Goal: Navigation & Orientation: Find specific page/section

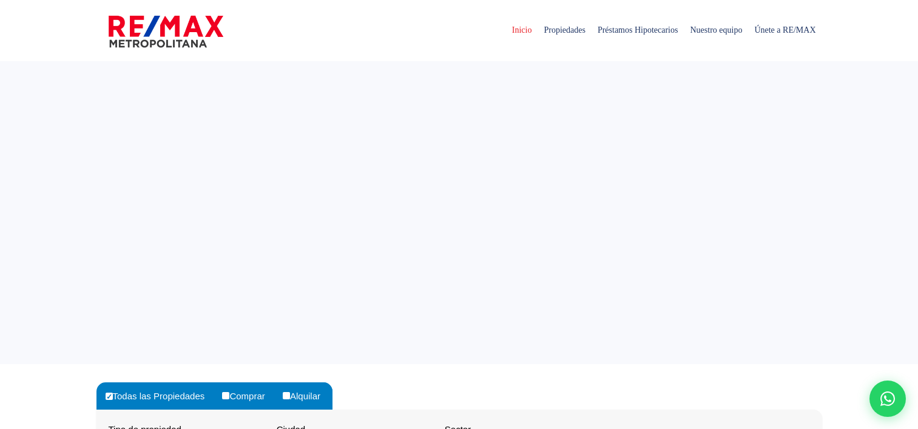
select select
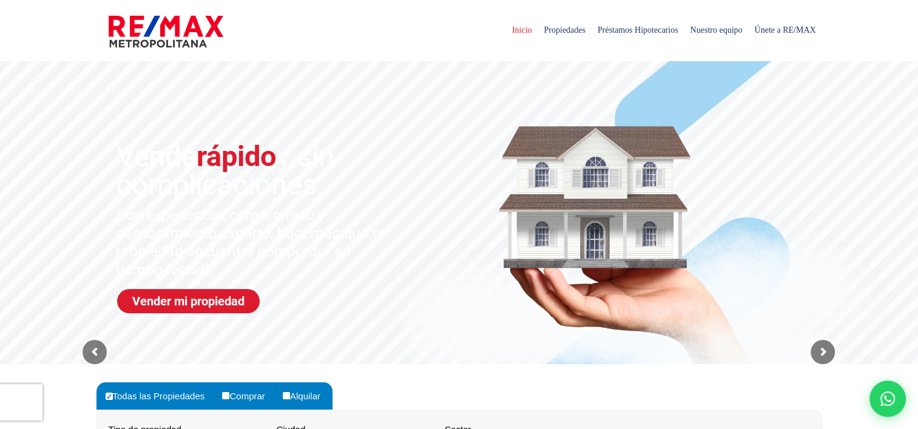
drag, startPoint x: 389, startPoint y: 49, endPoint x: 350, endPoint y: 36, distance: 41.4
click at [350, 36] on div "Inicio Propiedades Préstamos Hipotecarios Calculadora de préstamos Nuestro equi…" at bounding box center [458, 30] width 725 height 61
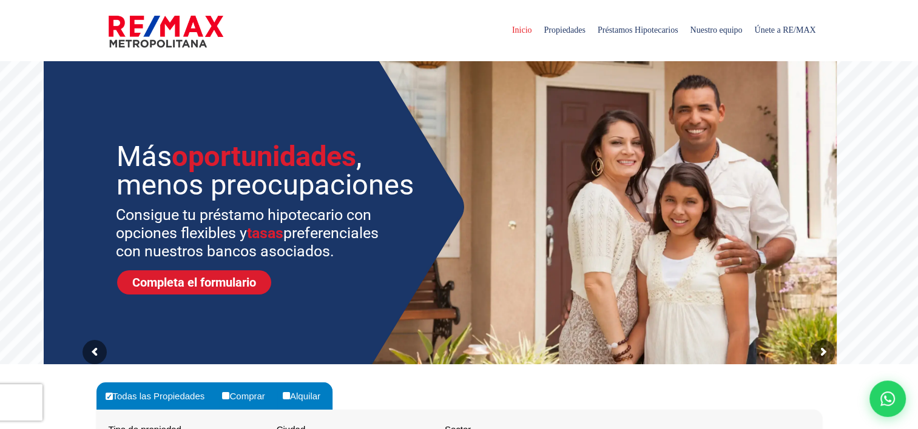
drag, startPoint x: 350, startPoint y: 36, endPoint x: 298, endPoint y: 39, distance: 51.6
click at [298, 39] on div "Inicio Propiedades Préstamos Hipotecarios Calculadora de préstamos Nuestro equi…" at bounding box center [458, 30] width 725 height 61
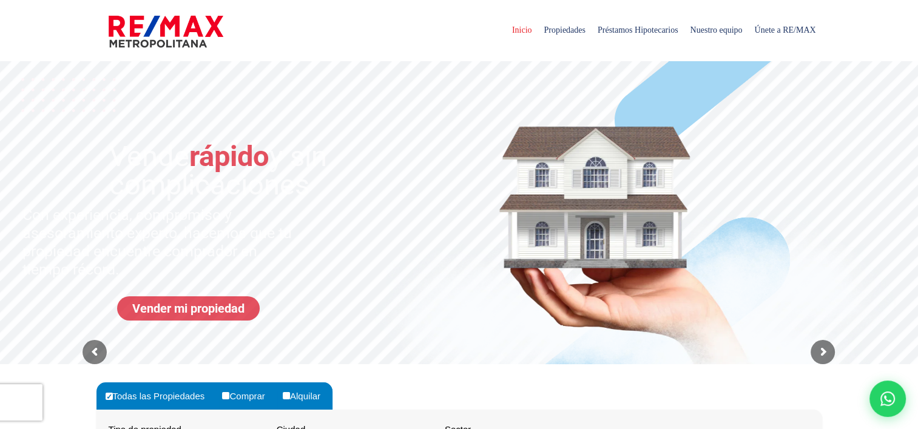
scroll to position [23, 0]
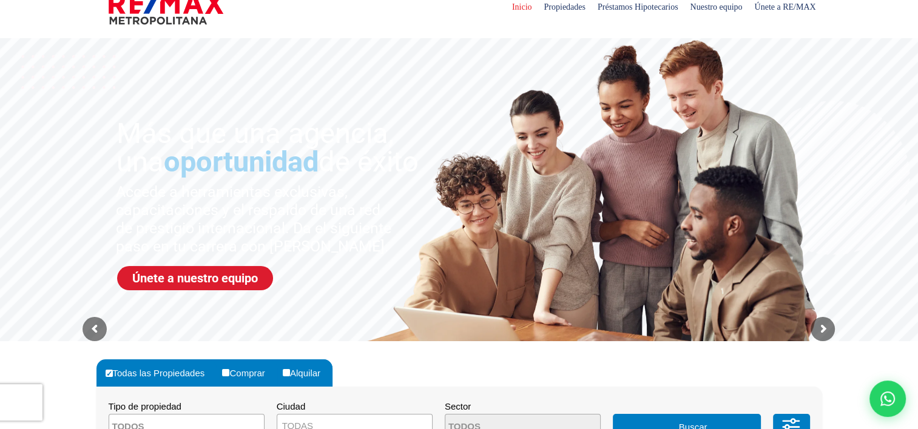
drag, startPoint x: 540, startPoint y: 7, endPoint x: 434, endPoint y: 22, distance: 107.1
click at [434, 22] on div "Inicio Propiedades Préstamos Hipotecarios Calculadora de préstamos Nuestro equi…" at bounding box center [458, 7] width 725 height 61
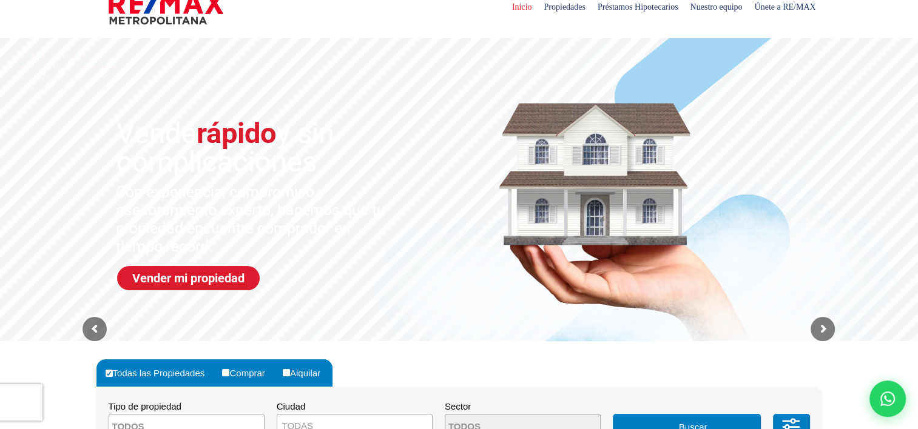
drag, startPoint x: 434, startPoint y: 22, endPoint x: 500, endPoint y: 17, distance: 65.7
click at [506, 17] on span "Inicio" at bounding box center [522, 7] width 32 height 36
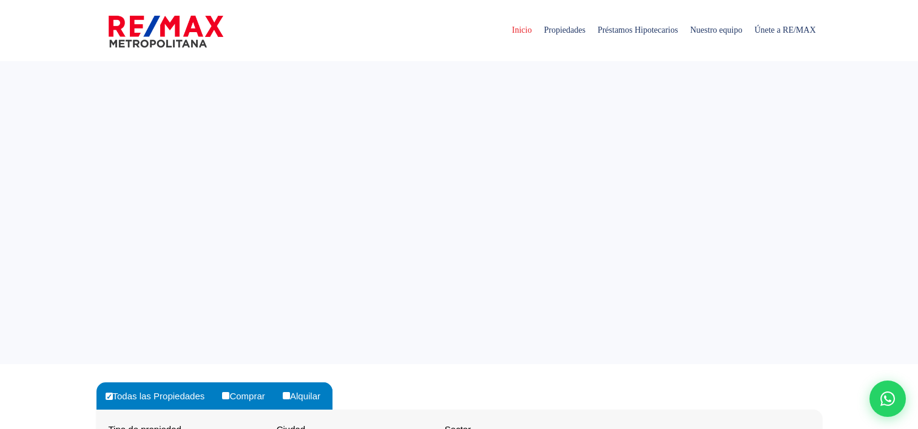
select select
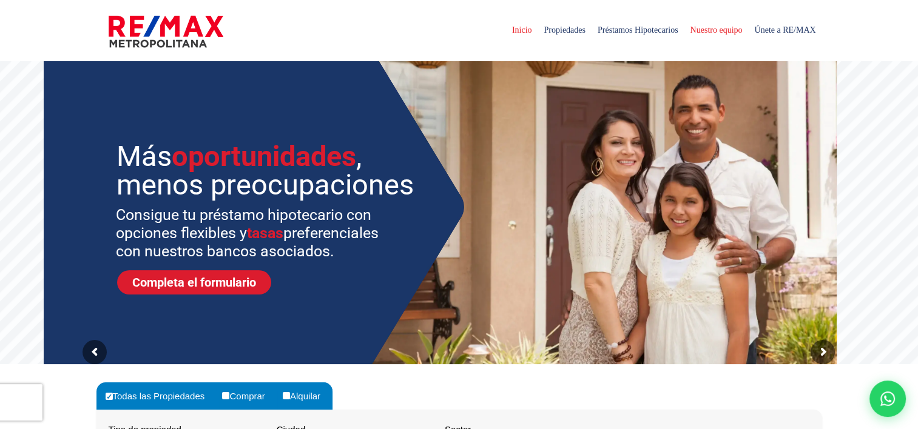
click at [700, 31] on span "Nuestro equipo" at bounding box center [715, 30] width 64 height 36
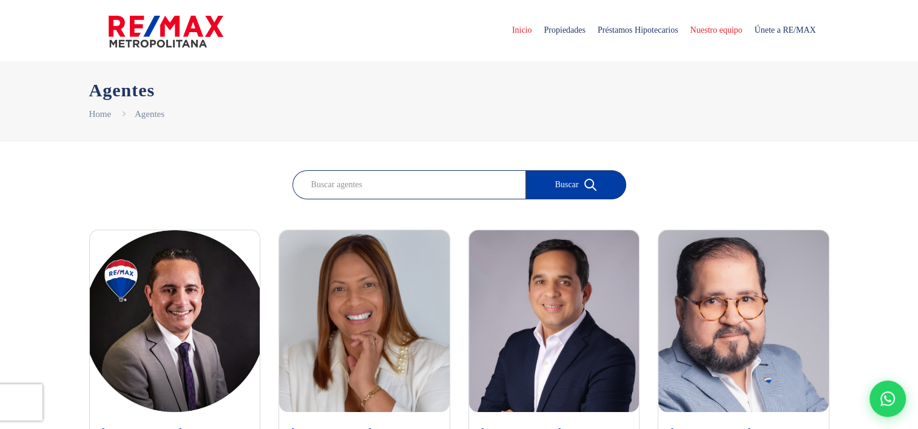
click at [506, 30] on span "Inicio" at bounding box center [522, 30] width 32 height 36
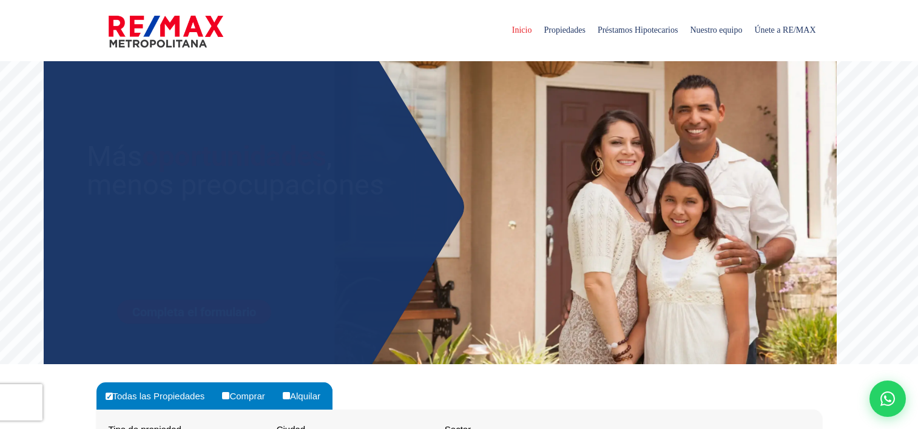
select select
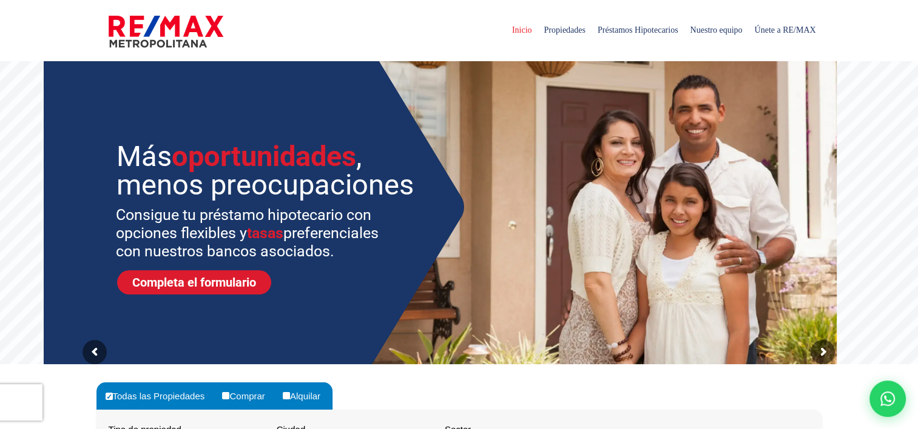
click at [588, 88] on sr7-img at bounding box center [585, 205] width 502 height 319
